Goal: Navigation & Orientation: Understand site structure

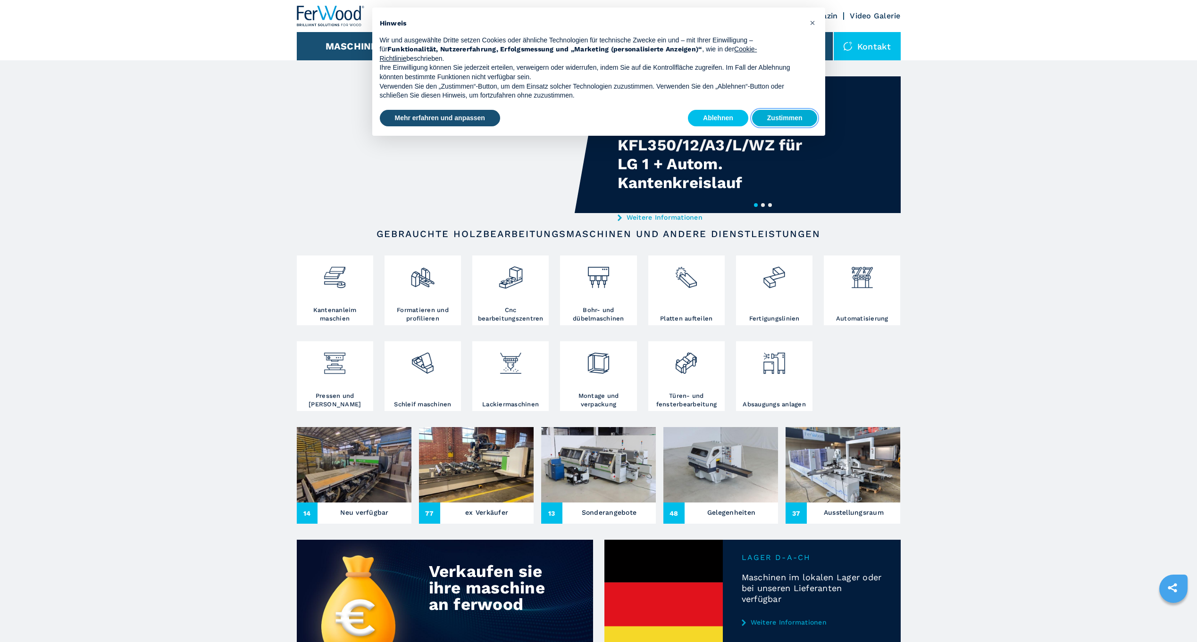
click at [786, 117] on button "Zustimmen" at bounding box center [785, 118] width 66 height 17
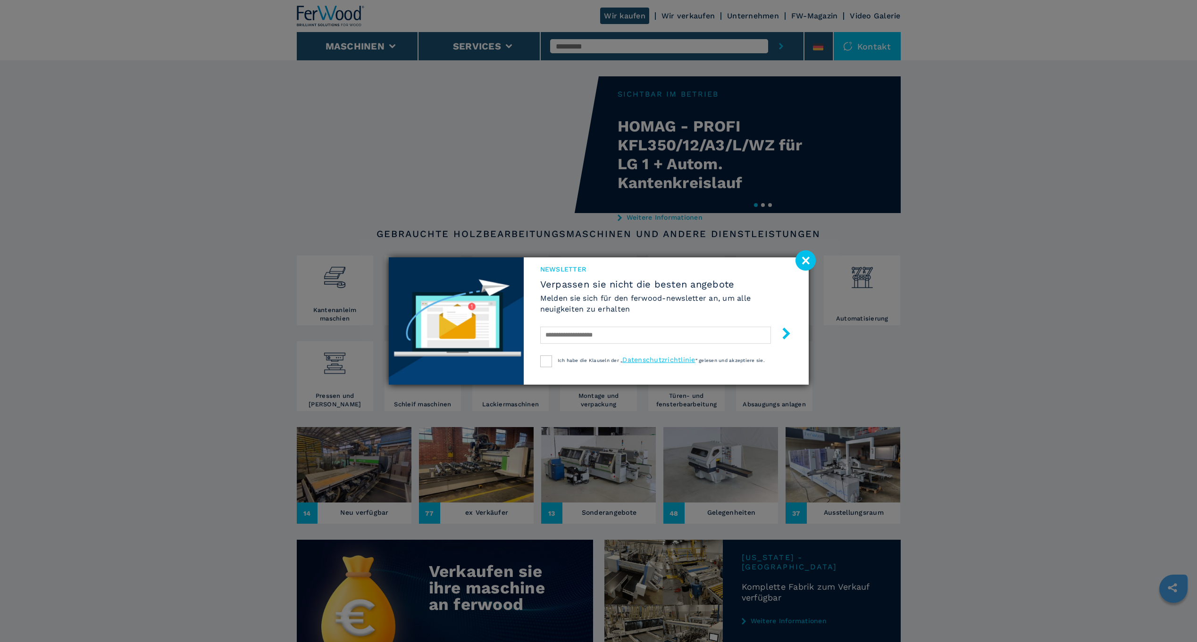
click at [776, 14] on div "Newsletter Verpassen sie nicht die besten angebote [PERSON_NAME] sie sich für d…" at bounding box center [598, 321] width 1197 height 642
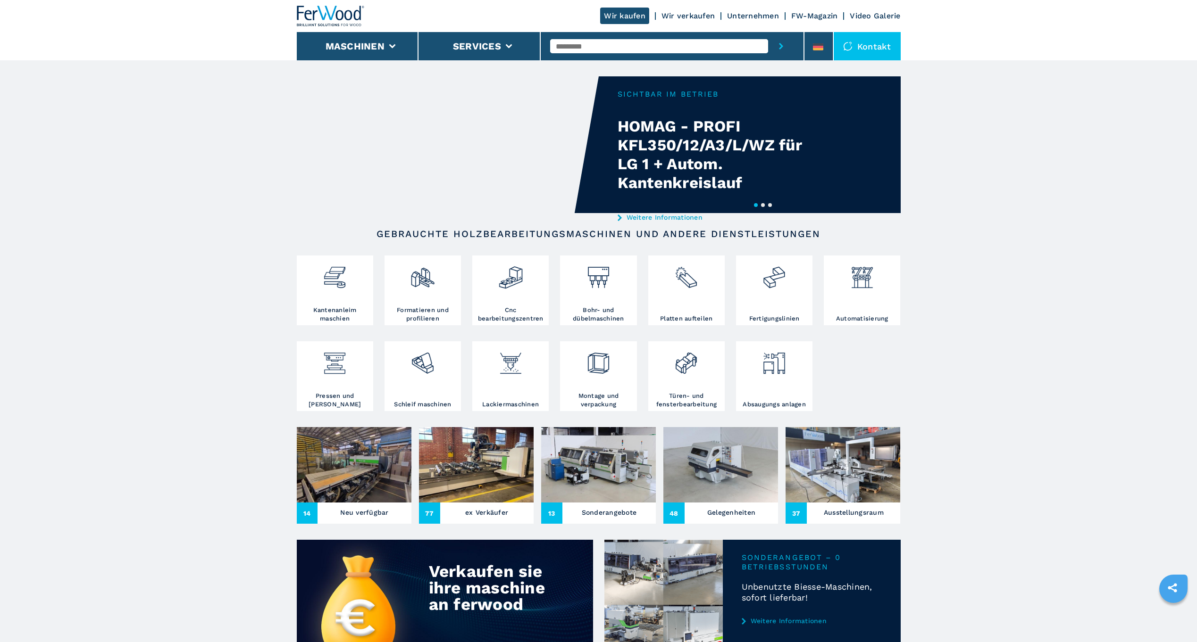
click at [760, 17] on link "Unternehmen" at bounding box center [753, 15] width 52 height 9
click at [758, 17] on link "Unternehmen" at bounding box center [753, 15] width 52 height 9
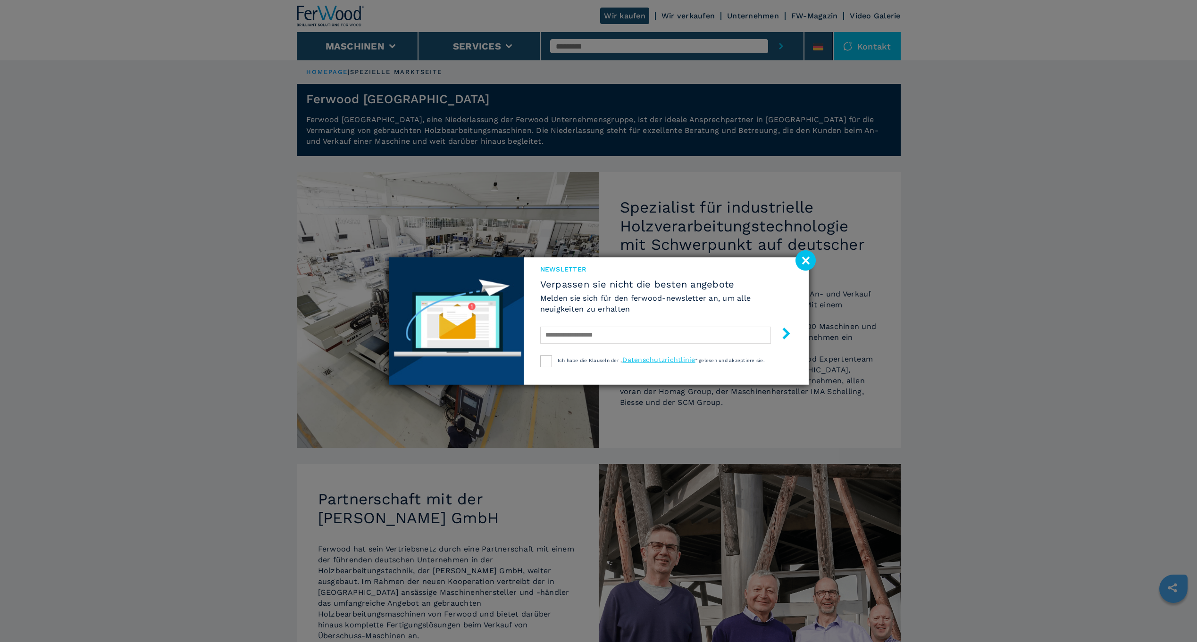
click at [800, 264] on image at bounding box center [805, 260] width 20 height 20
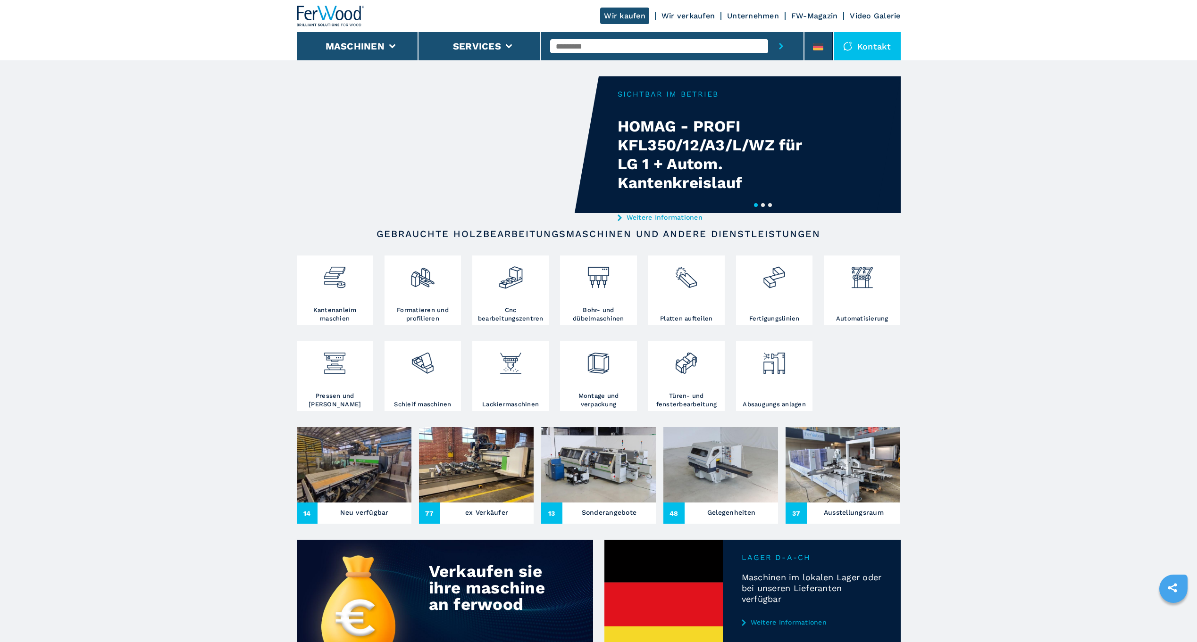
click at [748, 17] on link "Unternehmen" at bounding box center [753, 15] width 52 height 9
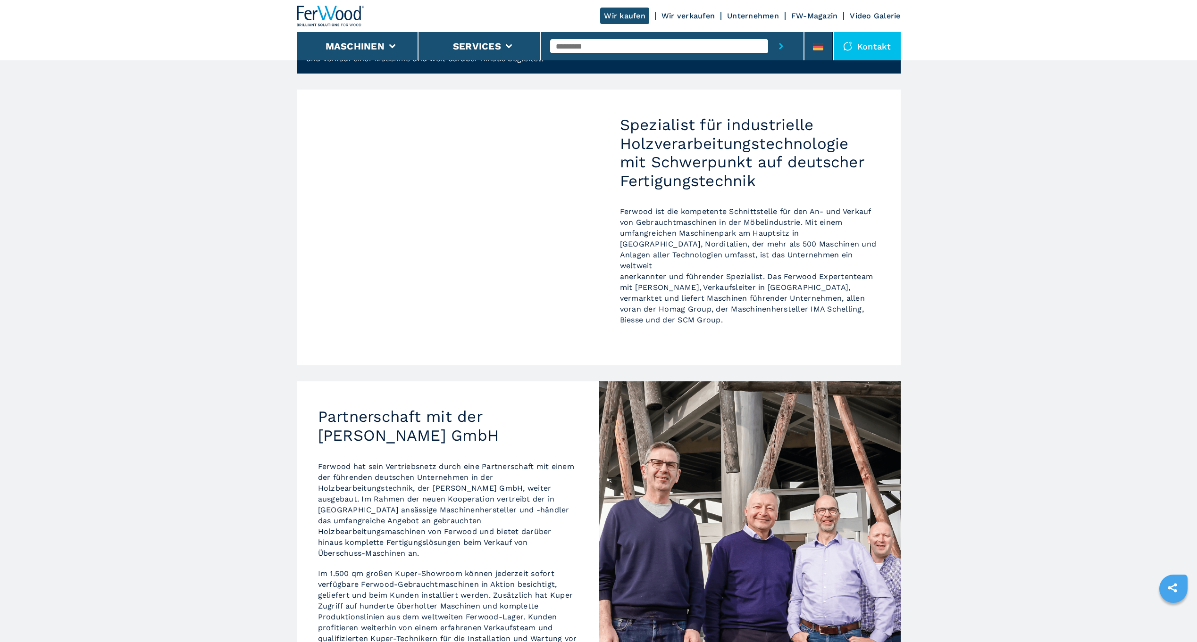
scroll to position [330, 0]
